Goal: Task Accomplishment & Management: Manage account settings

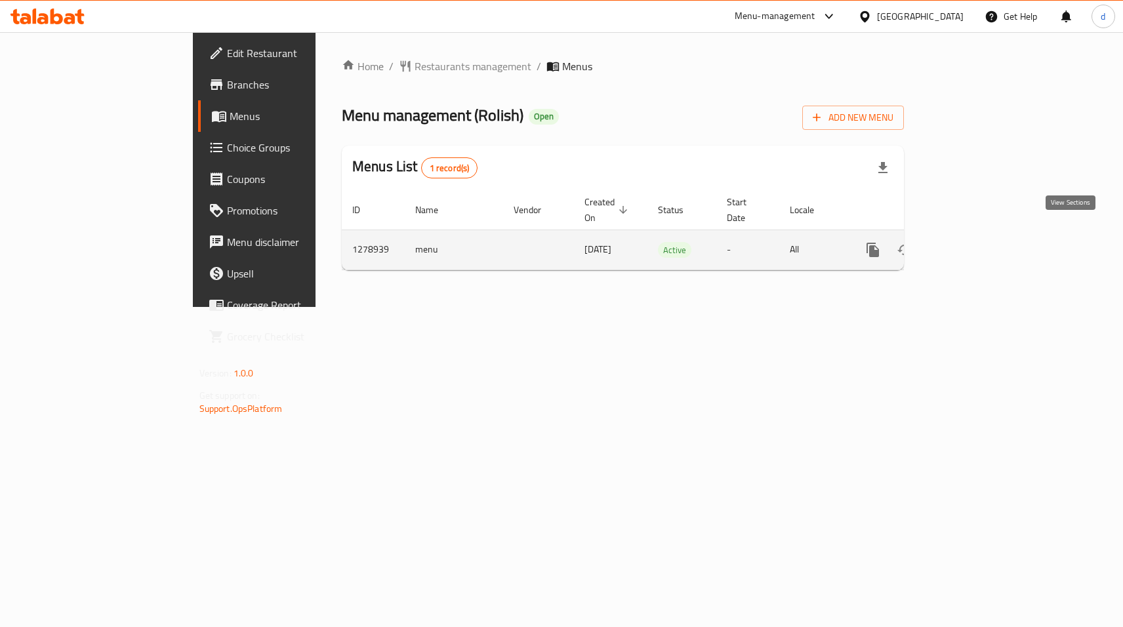
click at [976, 242] on icon "enhanced table" at bounding box center [968, 250] width 16 height 16
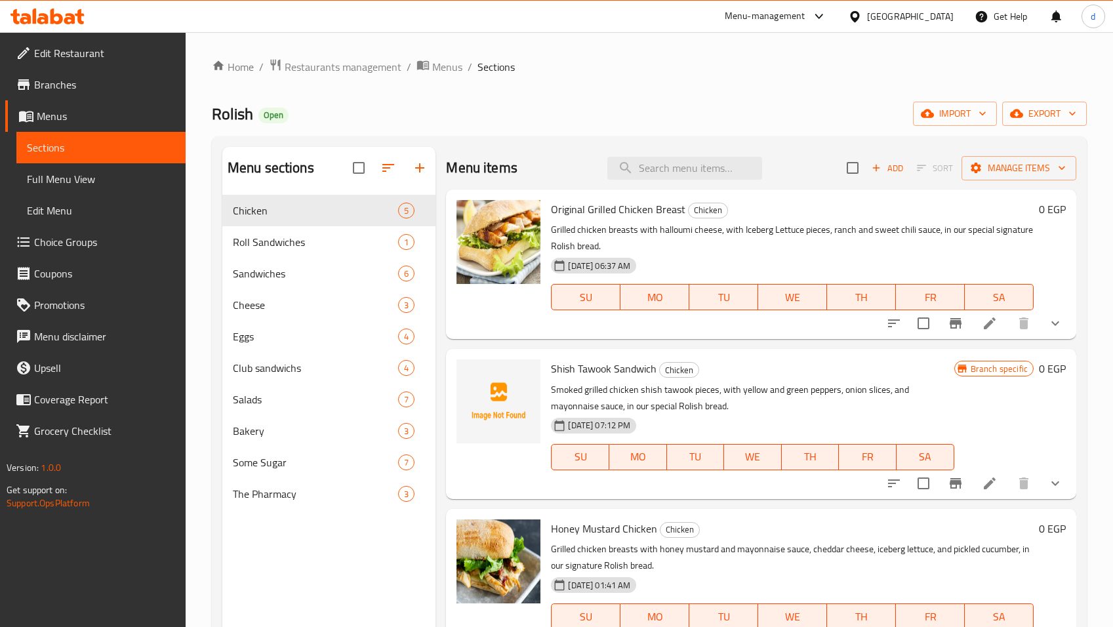
click at [87, 239] on span "Choice Groups" at bounding box center [104, 242] width 141 height 16
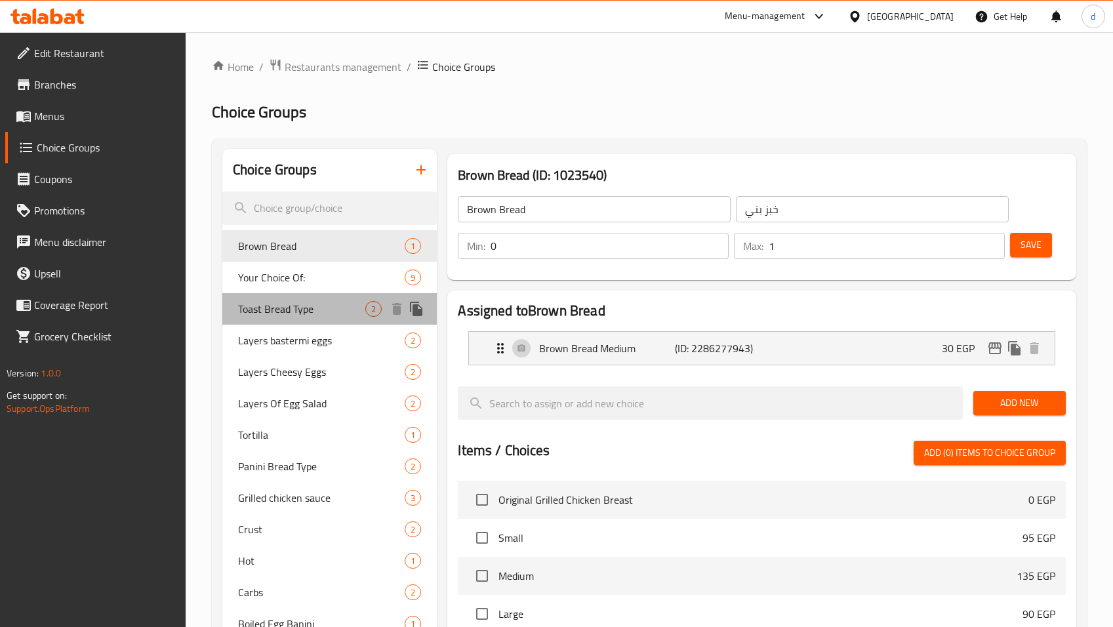
click at [280, 315] on span "Toast Bread Type" at bounding box center [301, 309] width 127 height 16
type input "Toast Bread Type"
type input "نوع خبز التوست"
type input "1"
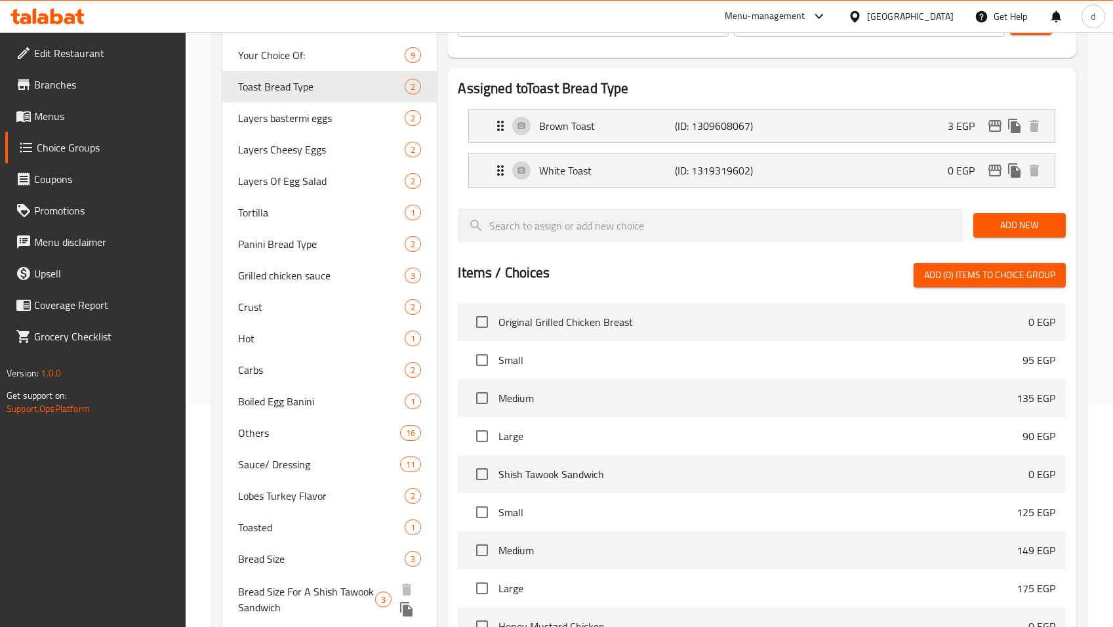
scroll to position [20, 0]
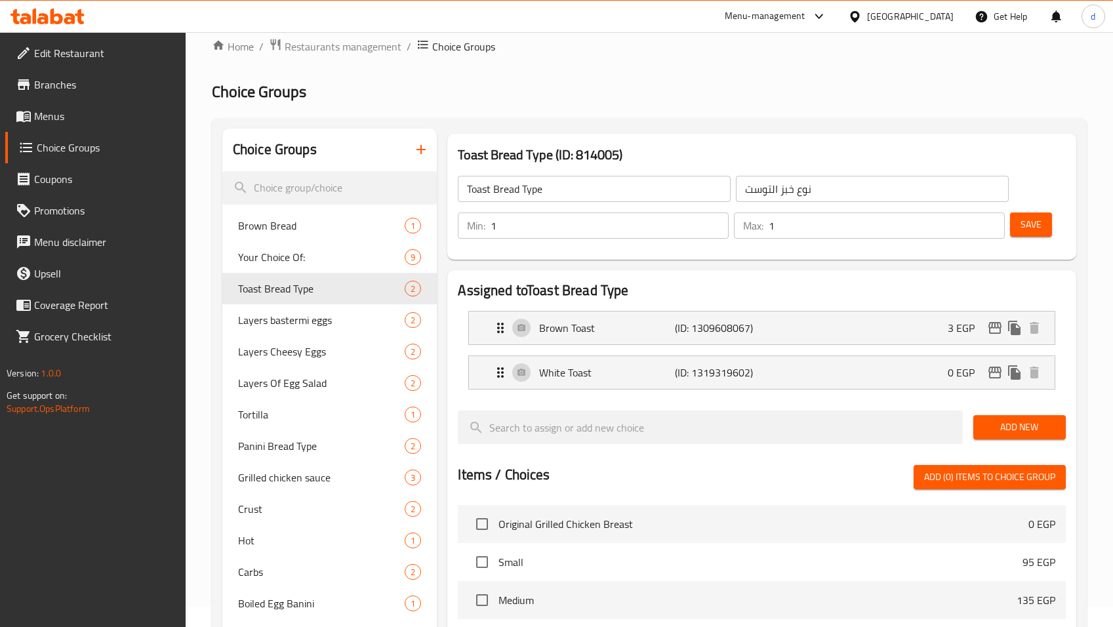
click at [521, 81] on h2 "Choice Groups" at bounding box center [649, 91] width 875 height 21
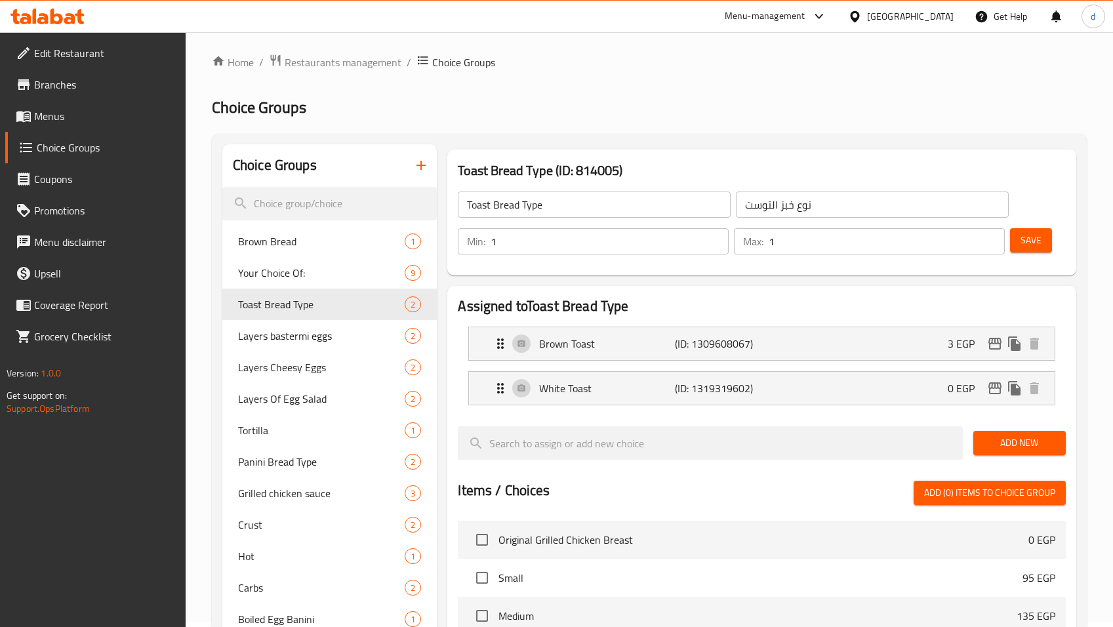
scroll to position [0, 0]
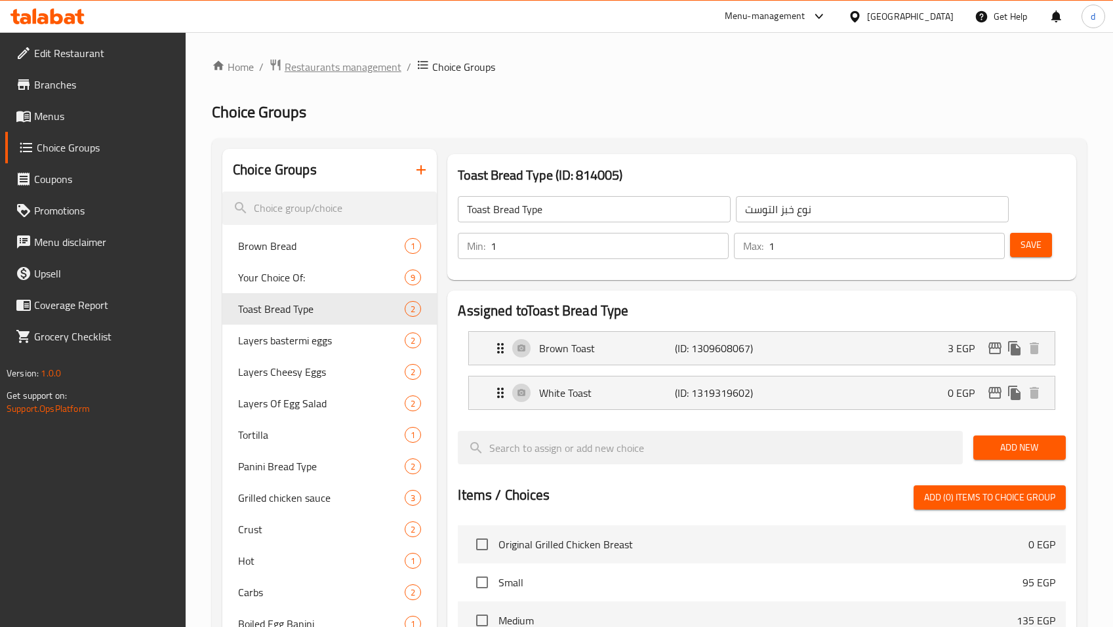
click at [351, 68] on span "Restaurants management" at bounding box center [343, 67] width 117 height 16
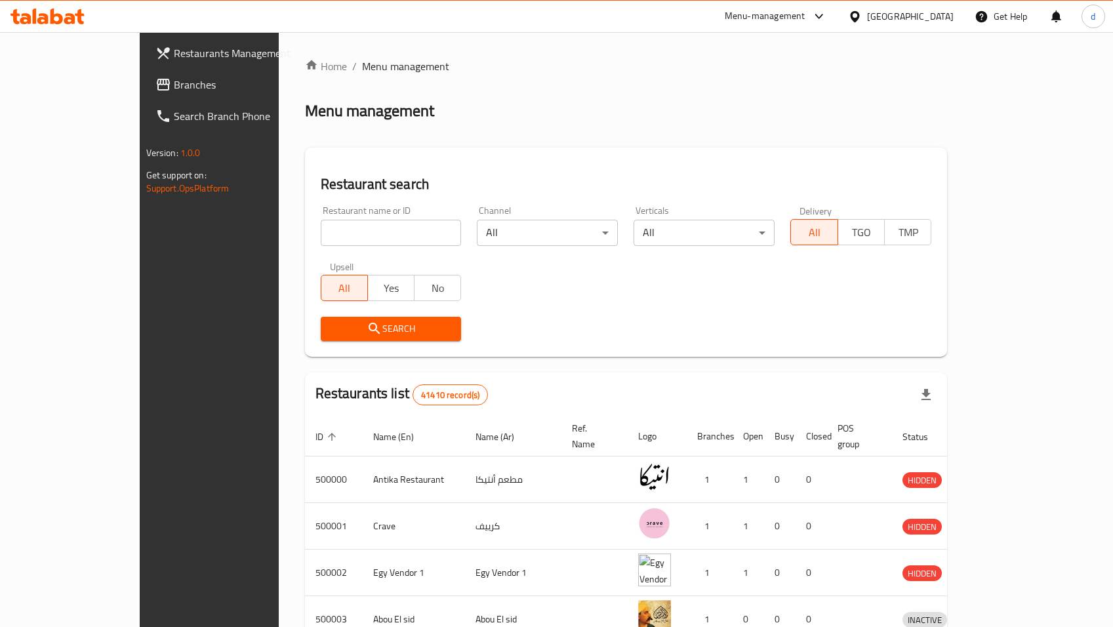
click at [174, 82] on span "Branches" at bounding box center [244, 85] width 141 height 16
